Goal: Information Seeking & Learning: Learn about a topic

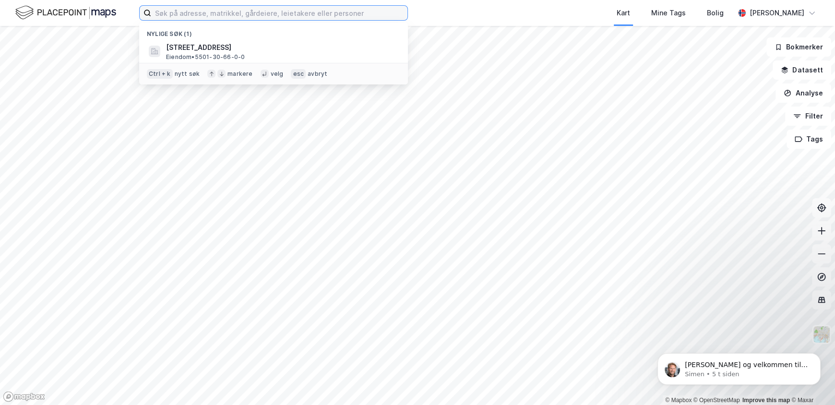
click at [182, 12] on input at bounding box center [279, 13] width 256 height 14
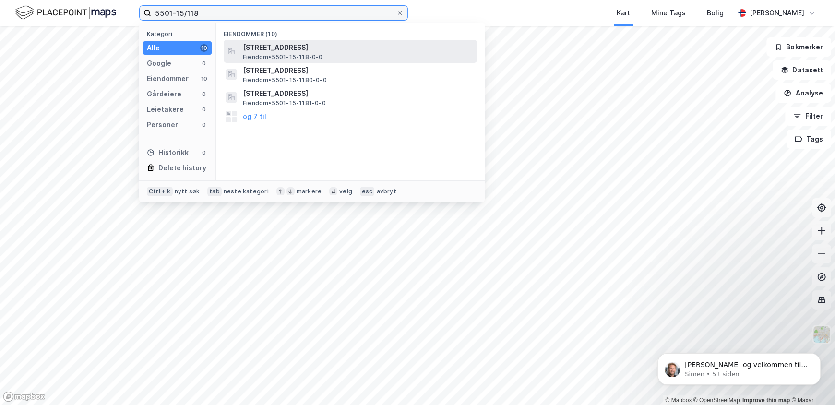
type input "5501-15/118"
click at [311, 53] on span "Eiendom • 5501-15-118-0-0" at bounding box center [283, 57] width 80 height 8
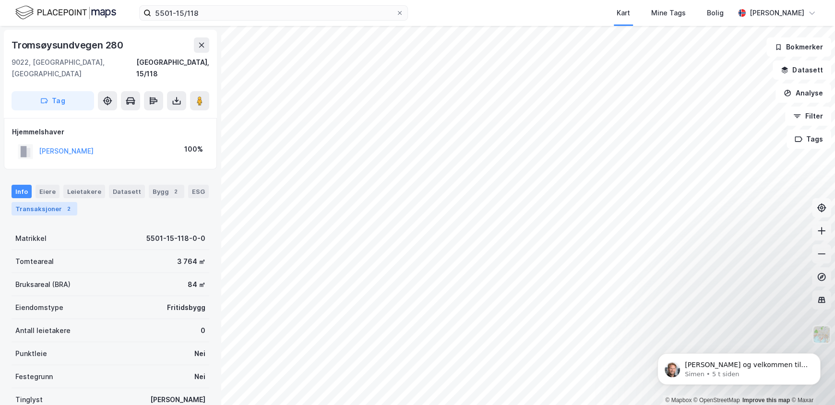
click at [46, 202] on div "Transaksjoner 2" at bounding box center [45, 208] width 66 height 13
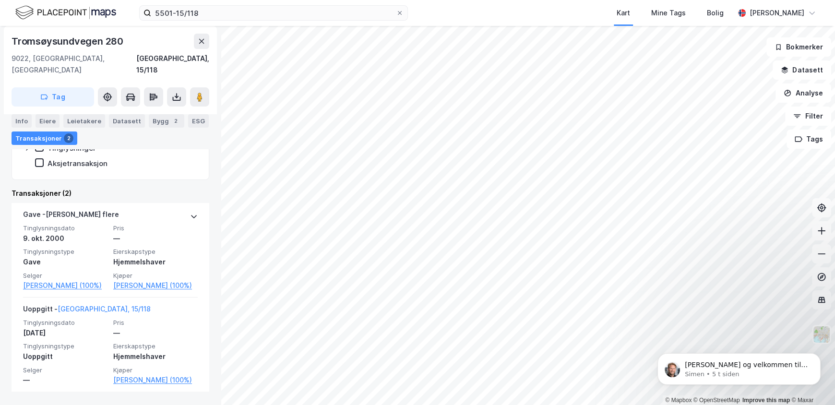
scroll to position [202, 0]
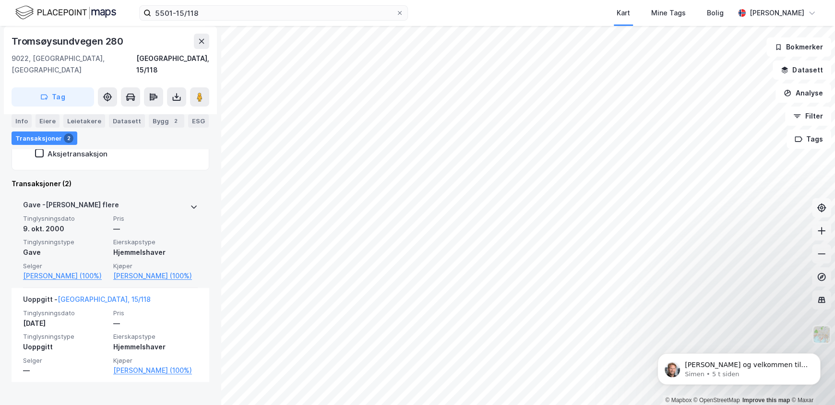
click at [155, 201] on div "Gave - [PERSON_NAME] flere" at bounding box center [110, 206] width 175 height 15
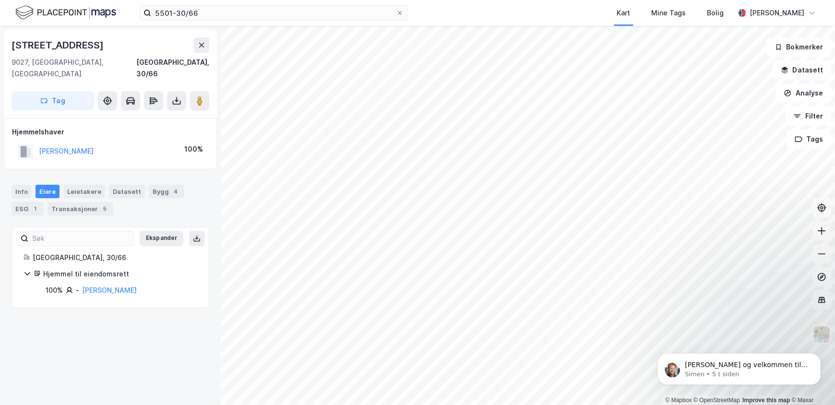
click at [36, 8] on img at bounding box center [65, 12] width 101 height 17
